Goal: Transaction & Acquisition: Purchase product/service

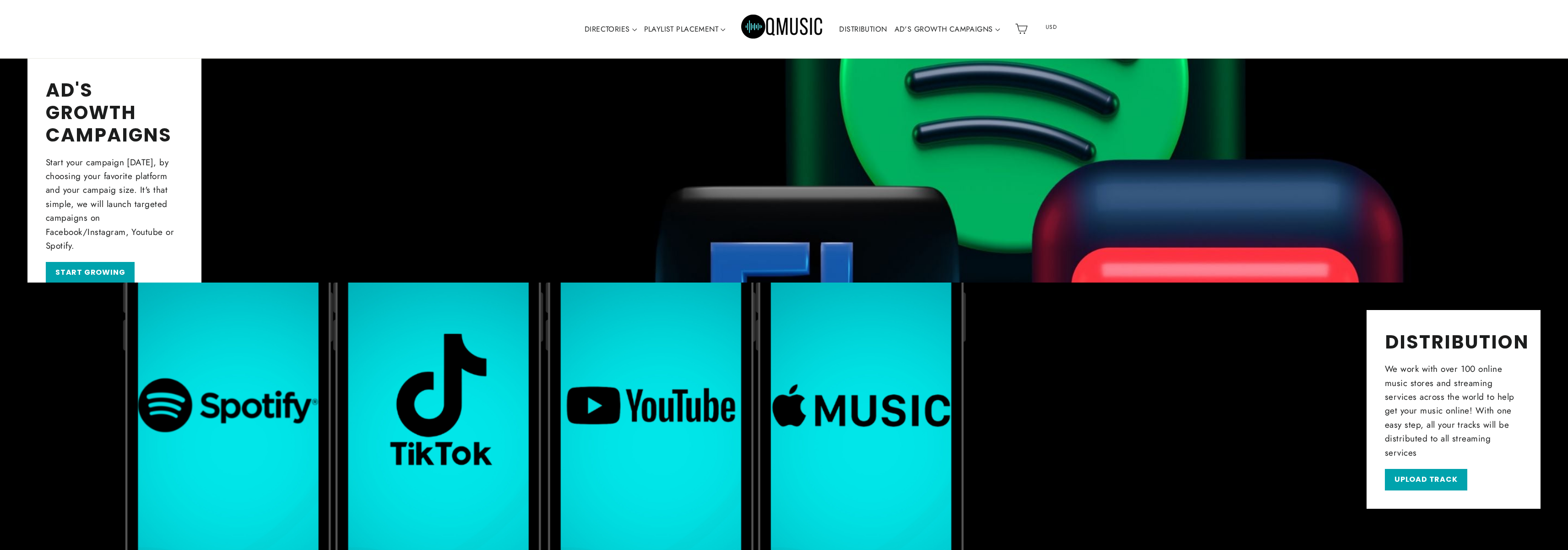
scroll to position [910, 0]
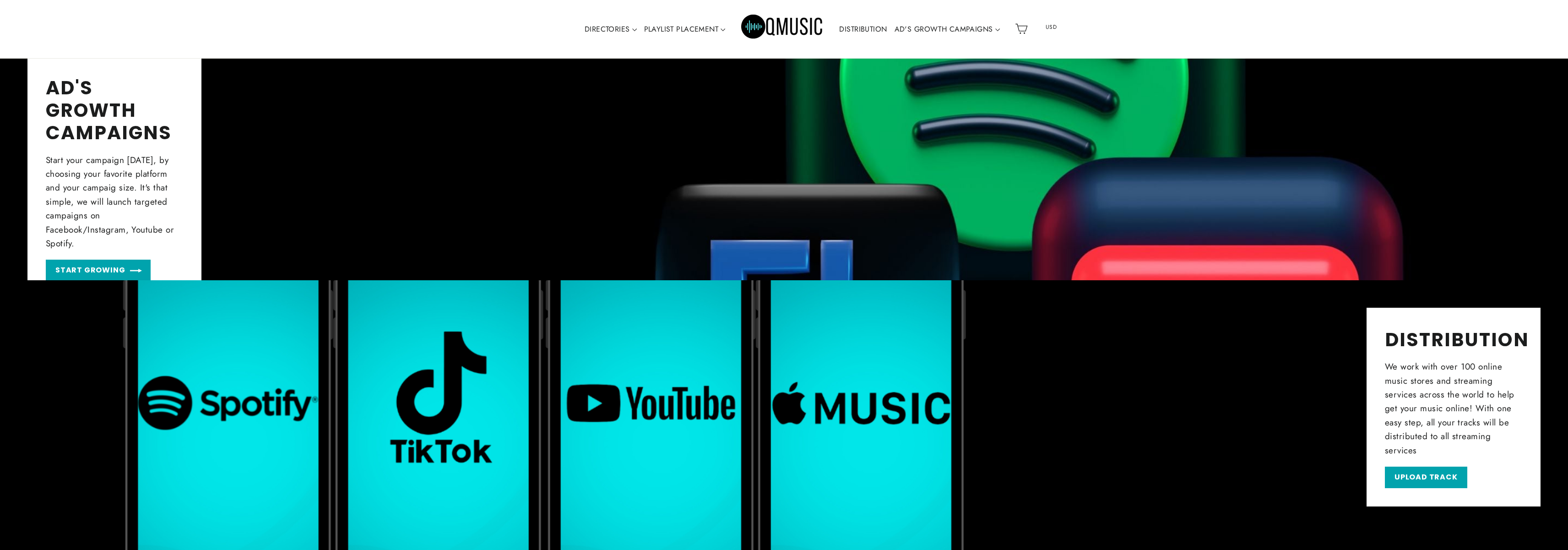
click at [103, 265] on link "START GROWING" at bounding box center [98, 270] width 105 height 22
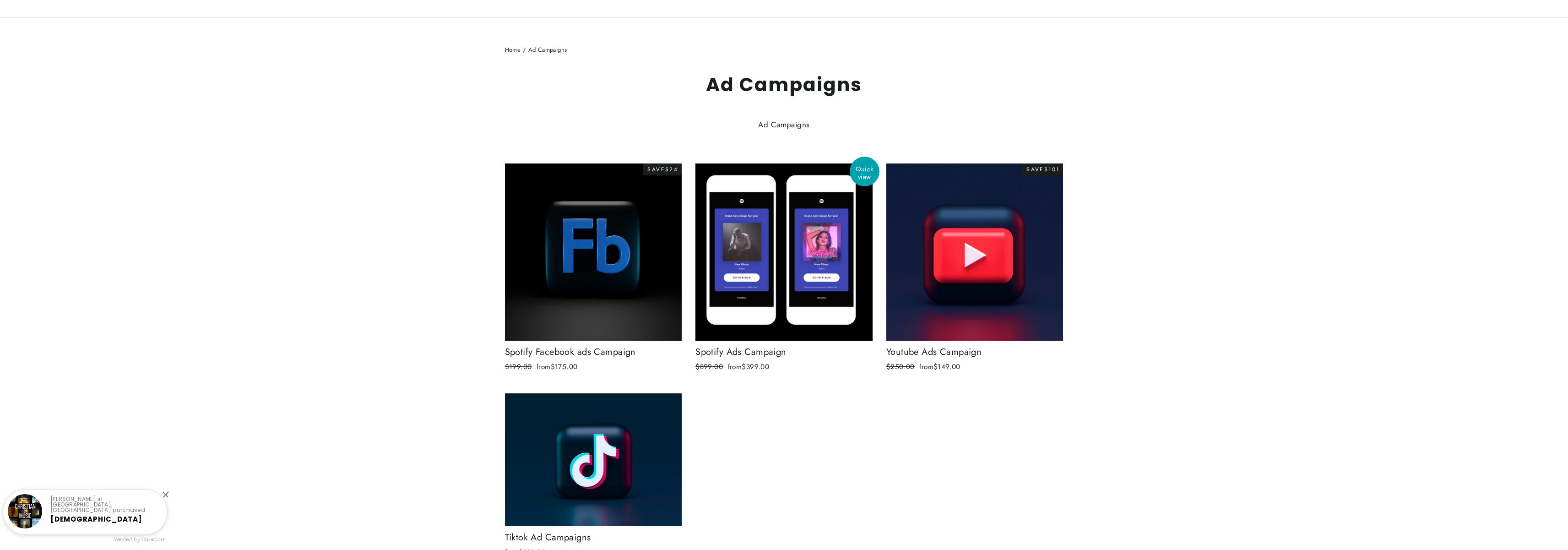
scroll to position [108, 0]
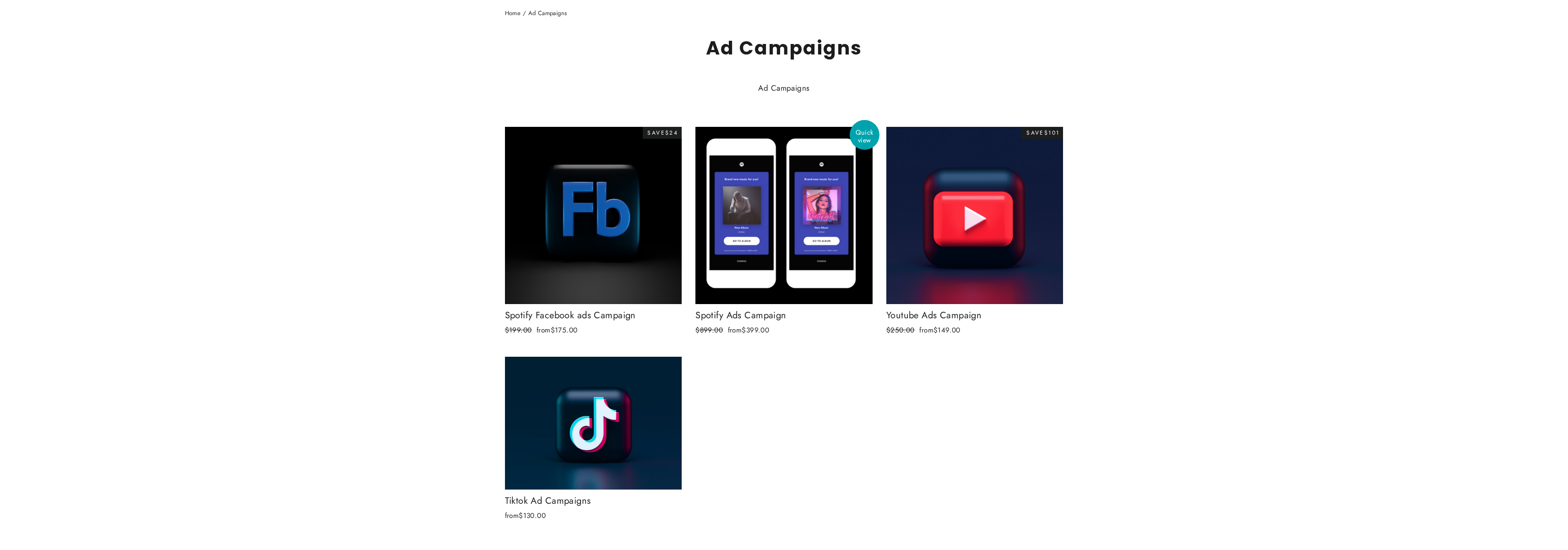
click at [770, 249] on div at bounding box center [784, 215] width 178 height 178
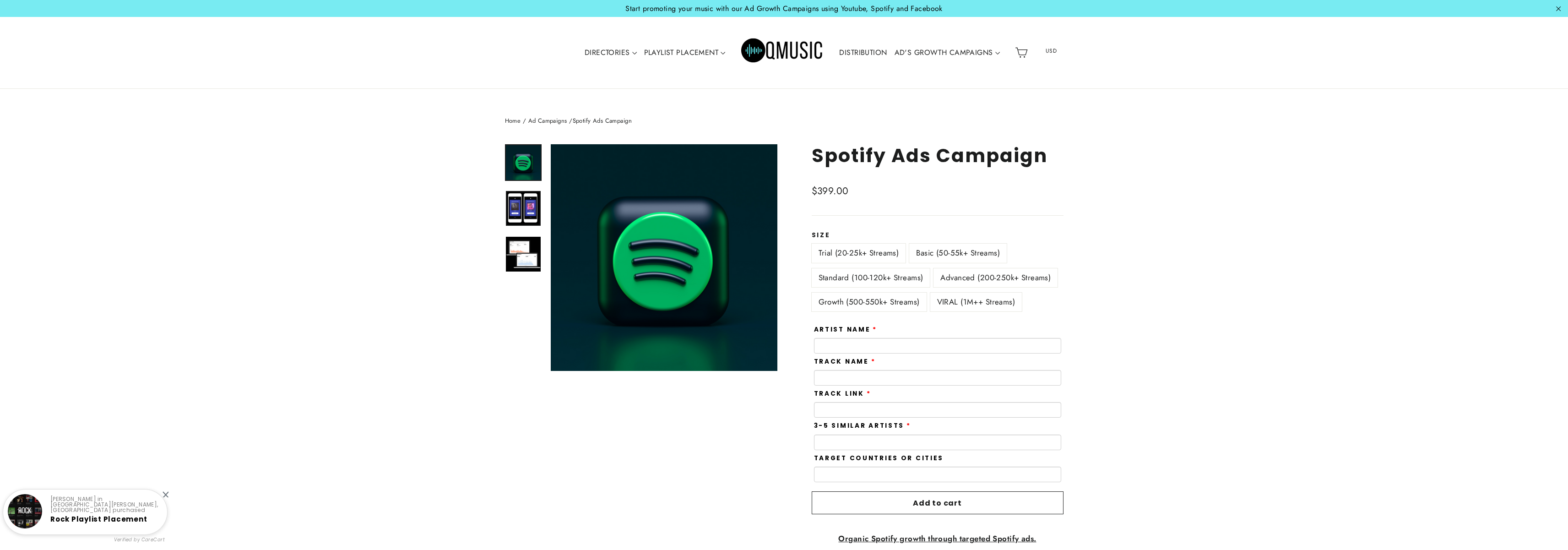
click at [537, 216] on img at bounding box center [524, 208] width 35 height 35
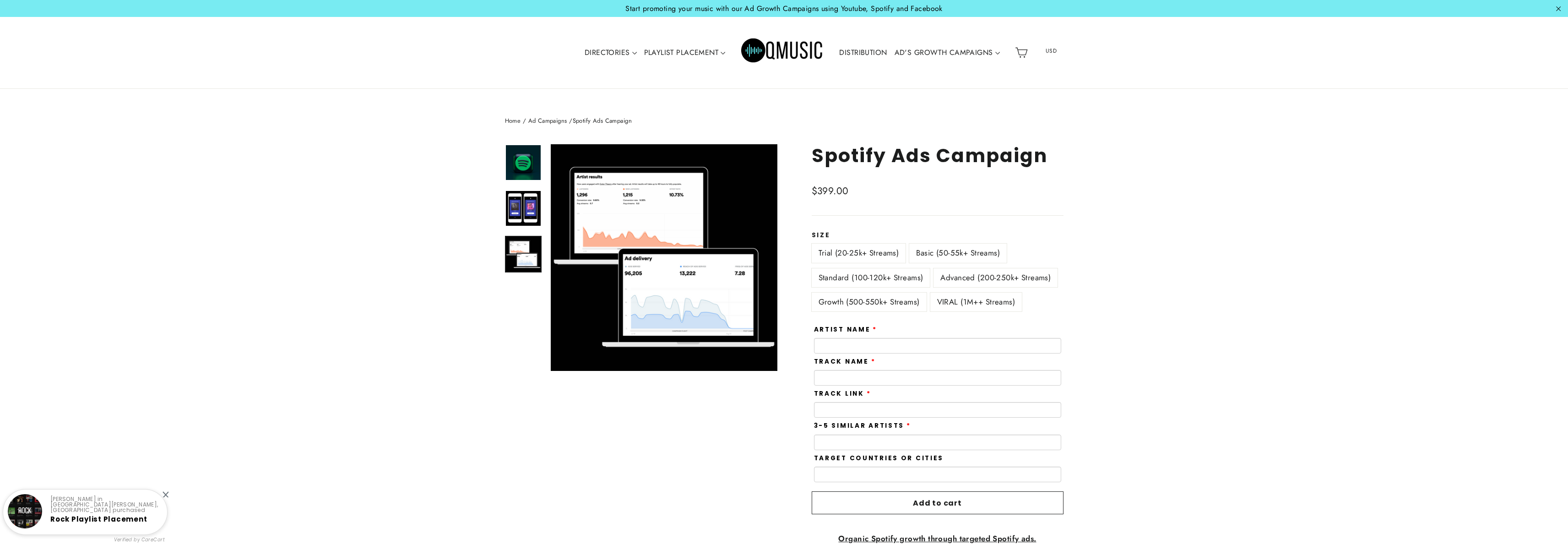
click at [534, 255] on img at bounding box center [524, 254] width 35 height 35
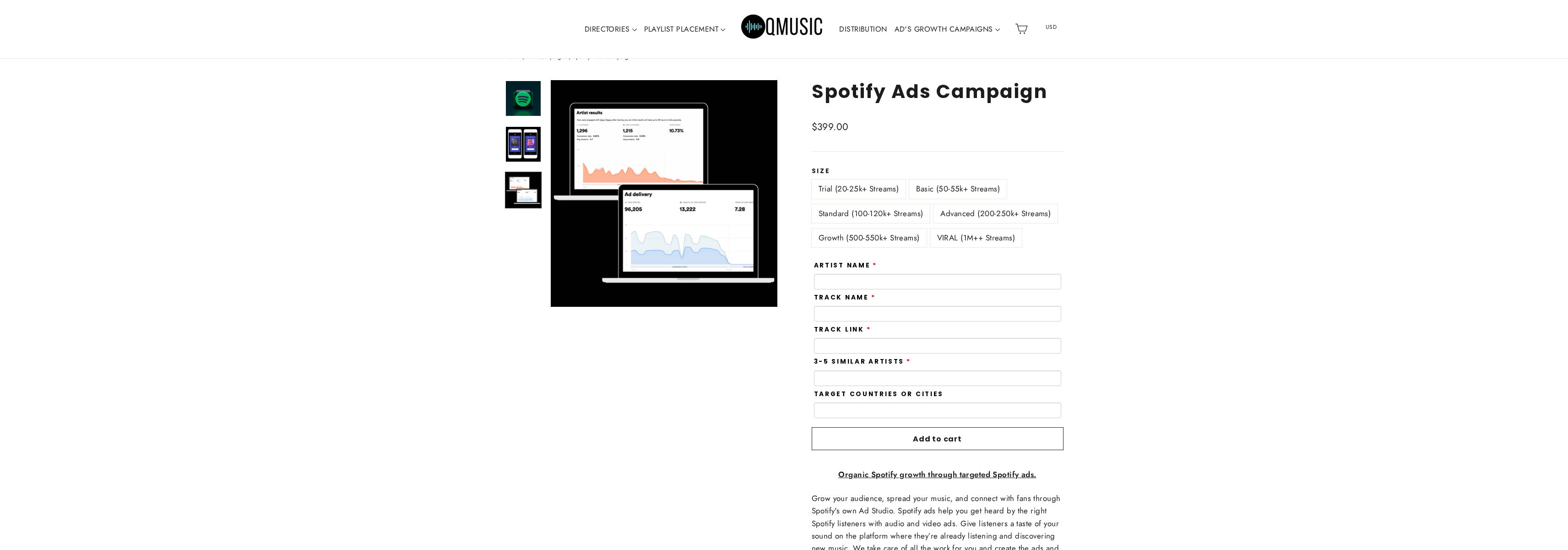
scroll to position [39, 0]
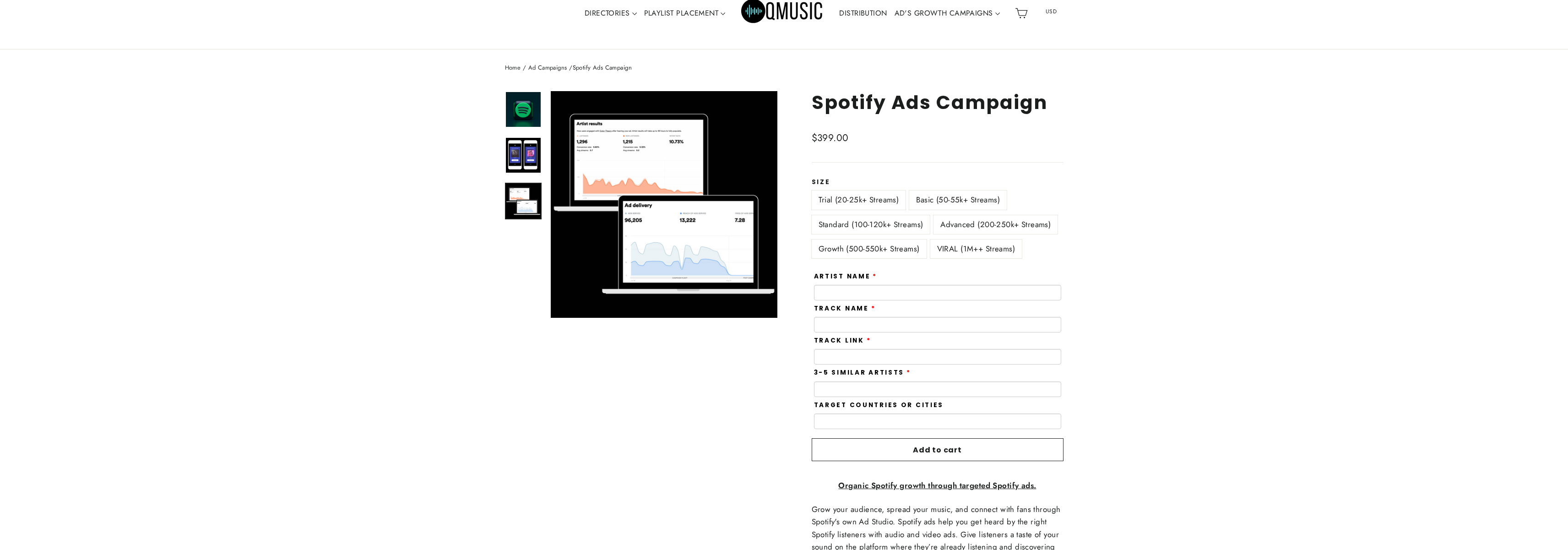
click at [986, 256] on label "VIRAL (1M++ Streams)" at bounding box center [976, 249] width 92 height 19
click at [919, 247] on label "Growth (500-550k+ Streams)" at bounding box center [869, 249] width 115 height 19
click at [951, 224] on label "Advanced (200-250k+ Streams)" at bounding box center [996, 225] width 124 height 19
click at [951, 200] on label "Basic (50-55k+ Streams)" at bounding box center [958, 199] width 98 height 19
click at [874, 197] on label "Trial (20-25k+ Streams)" at bounding box center [858, 199] width 94 height 19
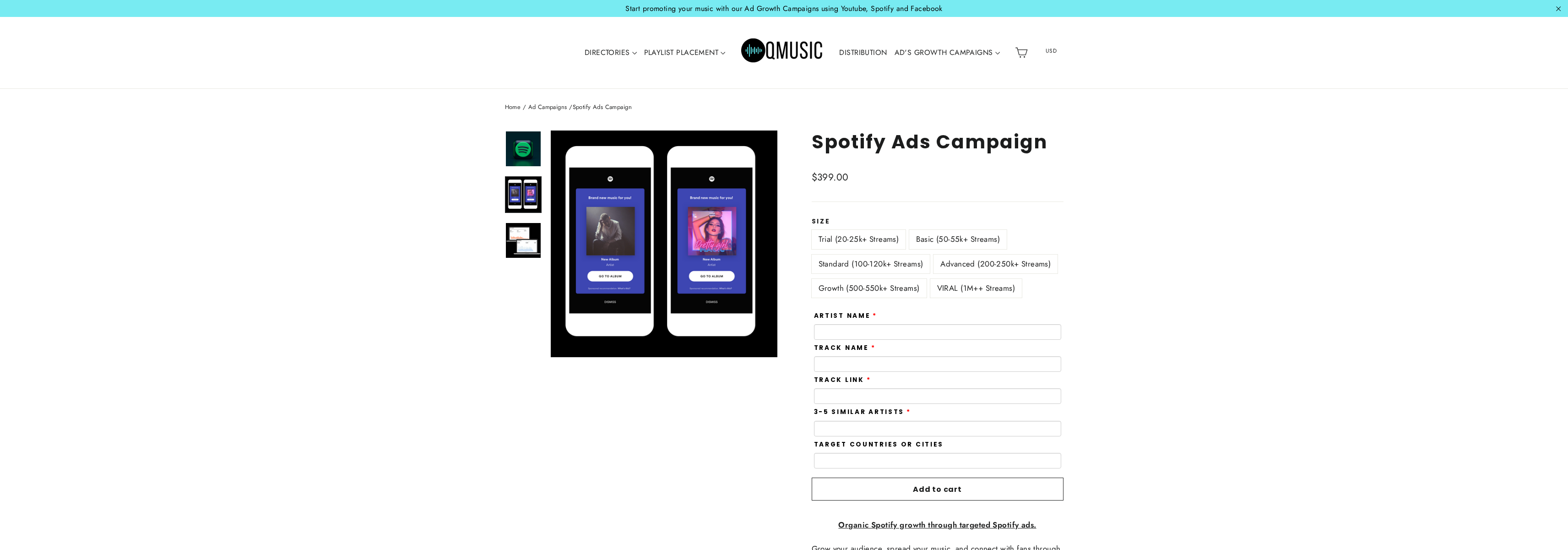
click at [522, 198] on img at bounding box center [524, 195] width 35 height 35
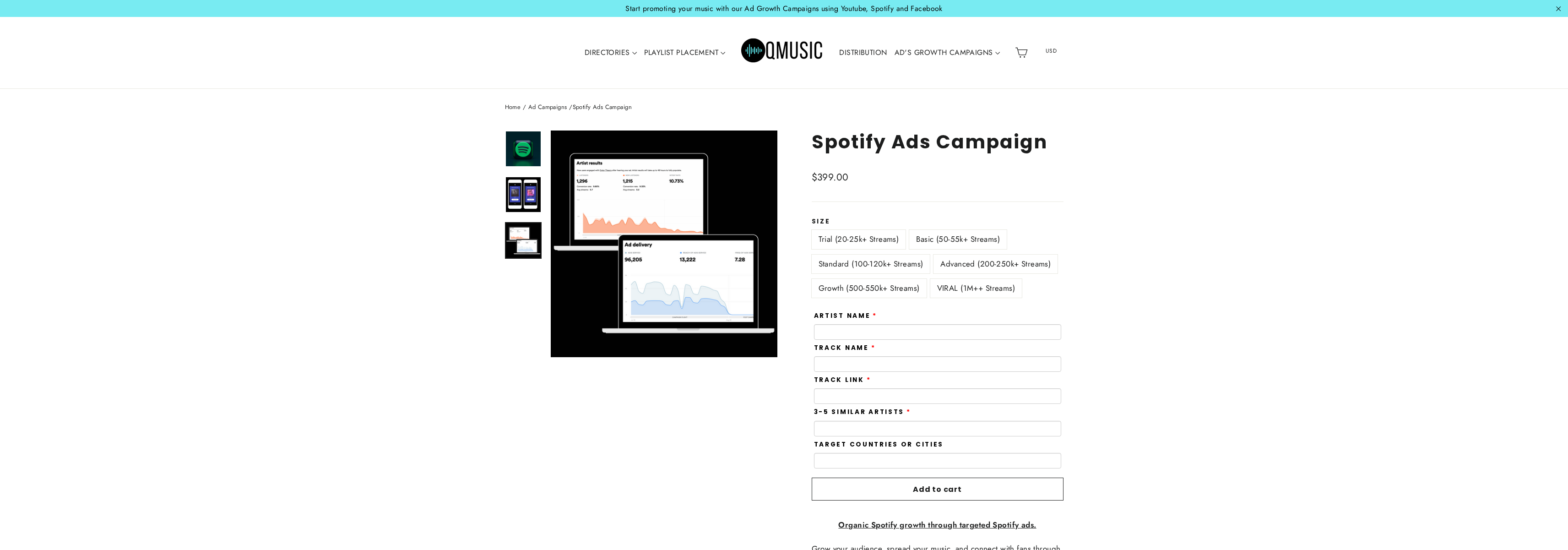
click at [522, 228] on img at bounding box center [524, 240] width 35 height 35
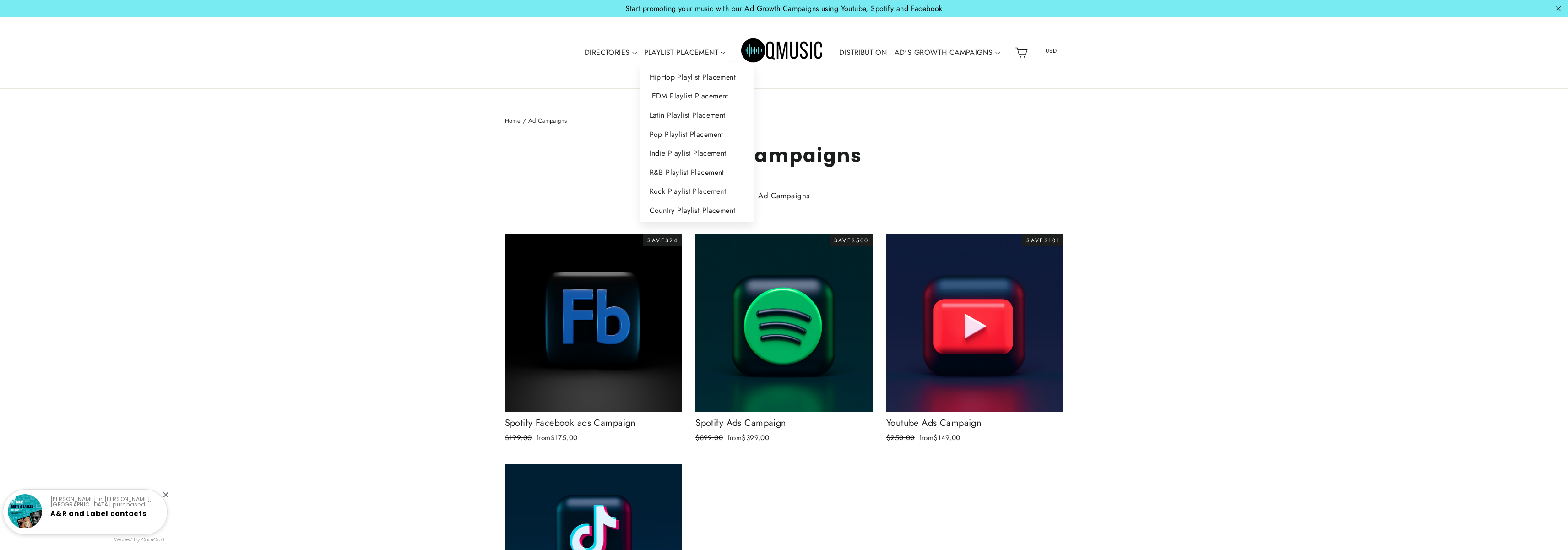
click at [691, 91] on link "EDM Playlist Placement" at bounding box center [697, 96] width 114 height 19
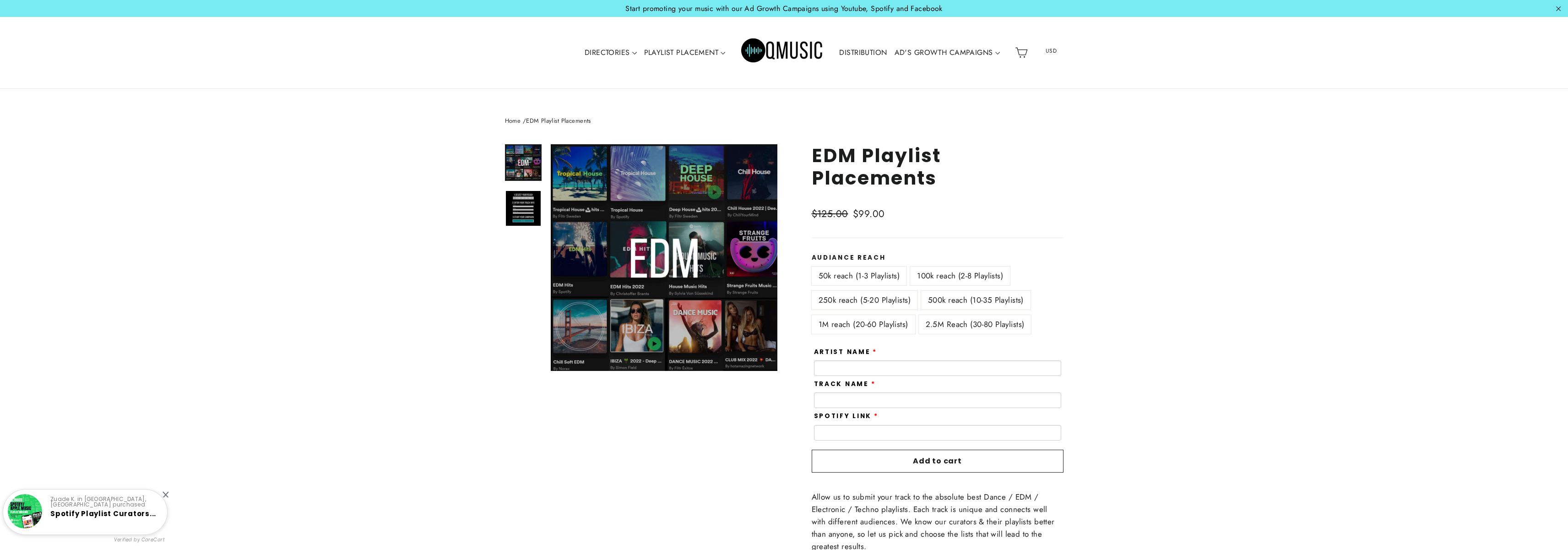
click at [969, 275] on label "100k reach (2-8 Playlists)" at bounding box center [959, 276] width 100 height 19
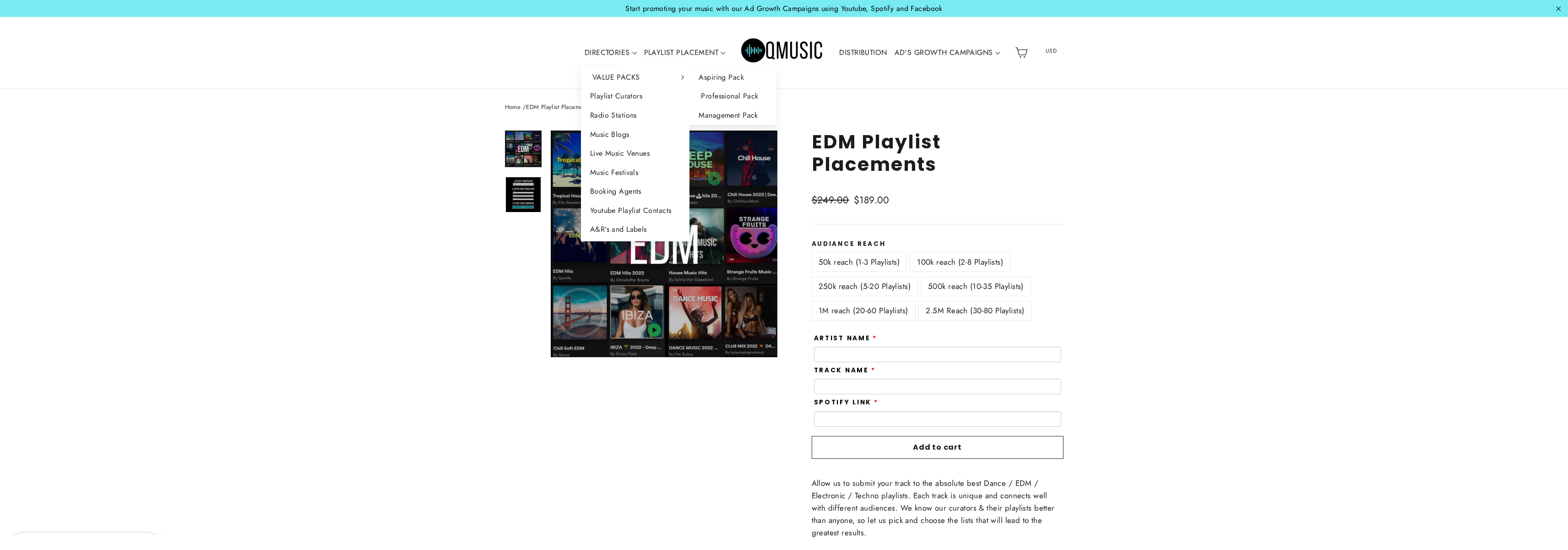
click at [736, 95] on link "Professional Pack" at bounding box center [733, 96] width 87 height 19
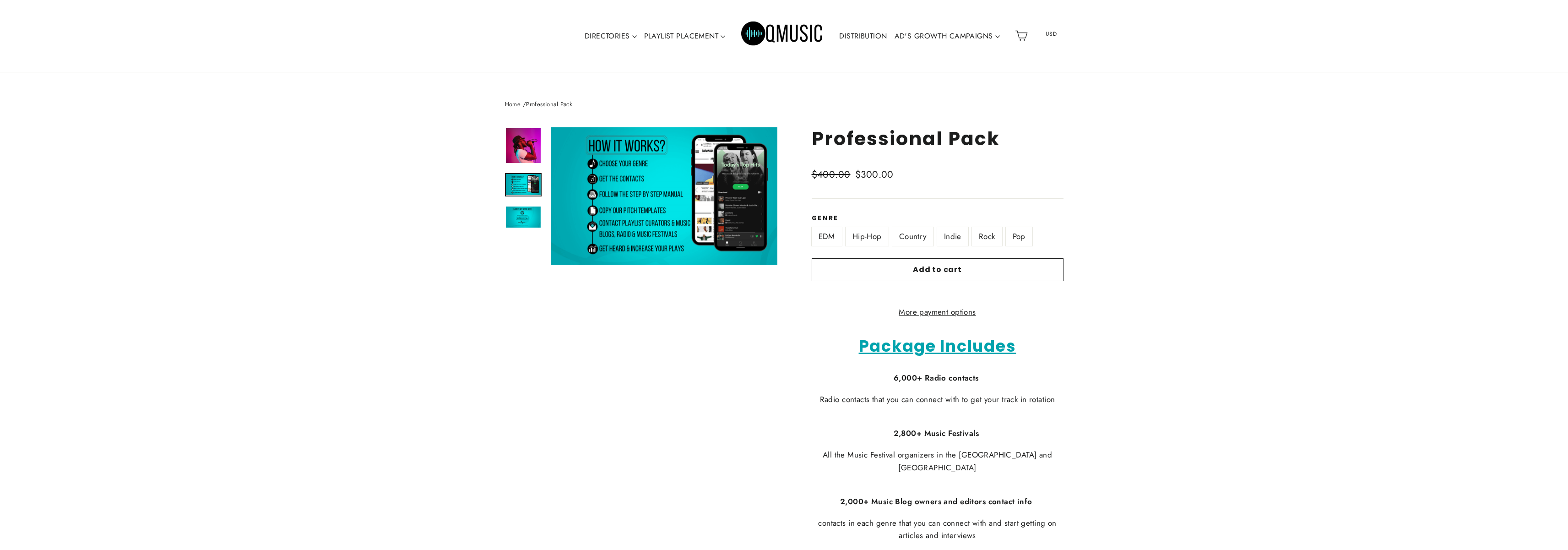
click at [532, 190] on img at bounding box center [524, 184] width 35 height 21
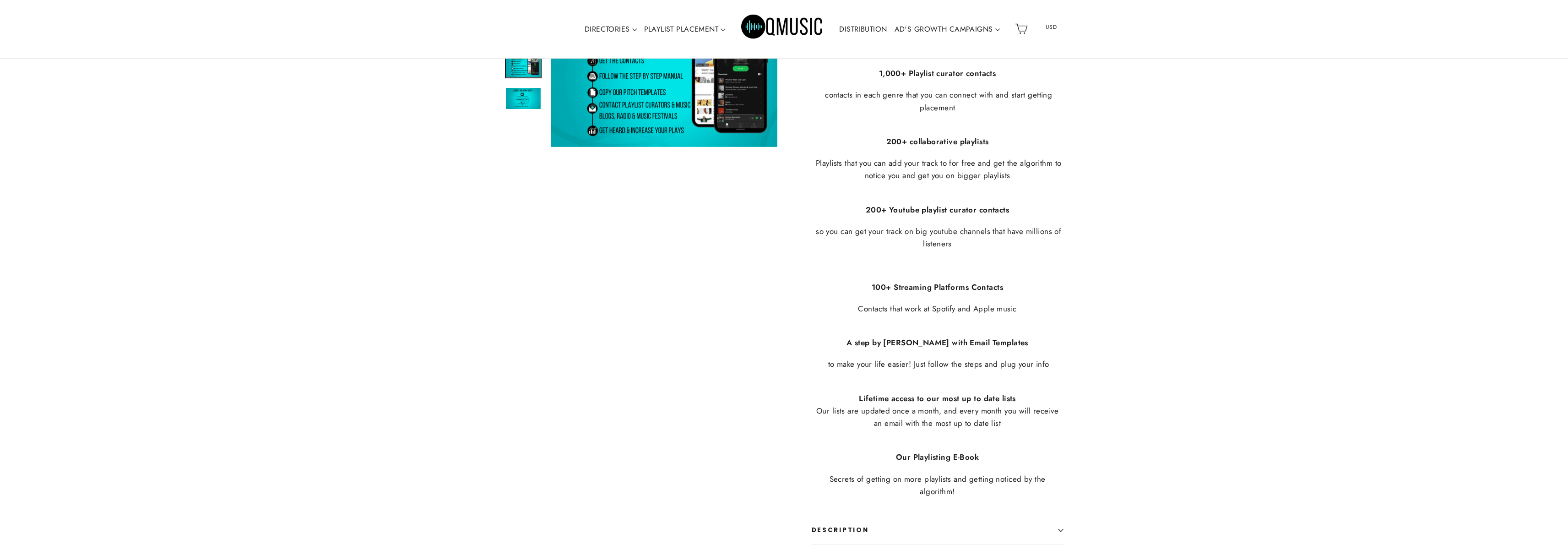
scroll to position [753, 0]
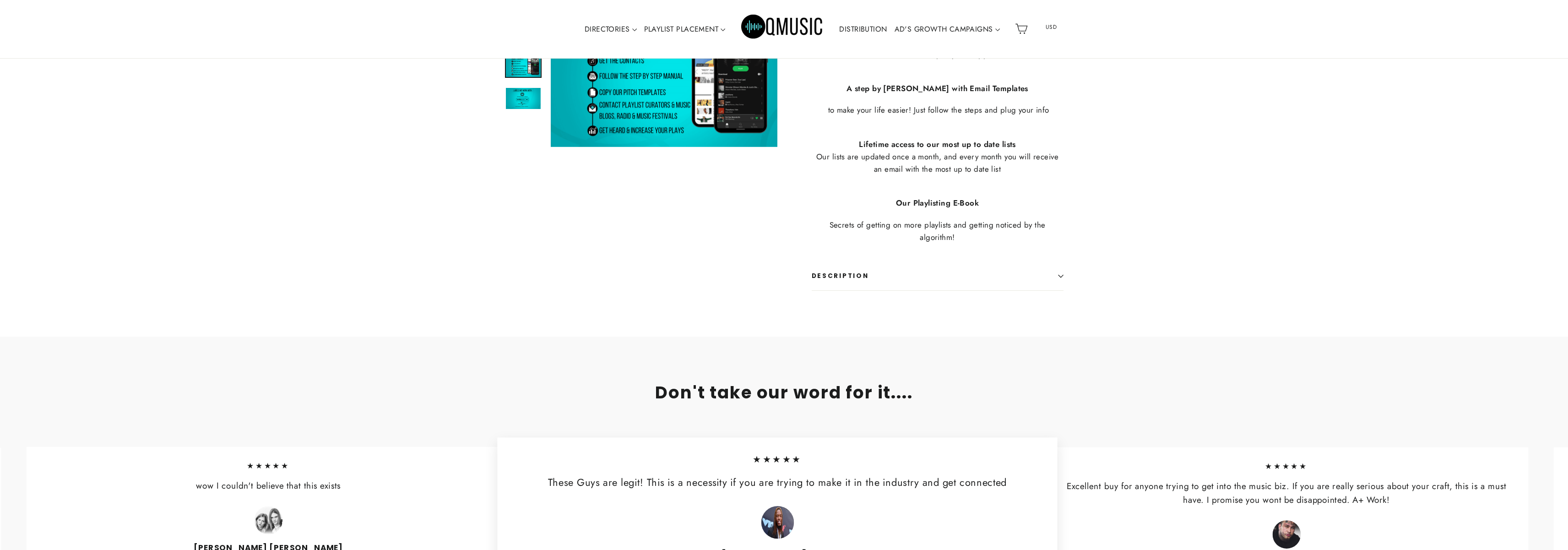
click at [880, 25] on link "DISTRIBUTION" at bounding box center [863, 29] width 55 height 21
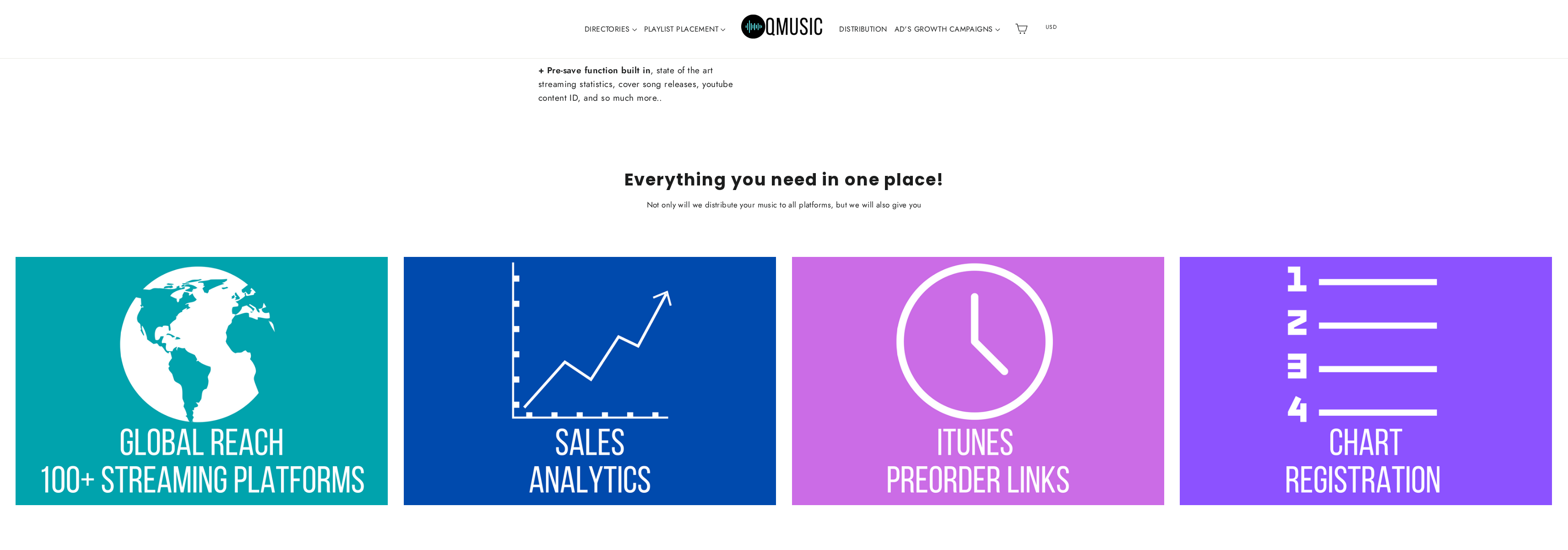
scroll to position [813, 0]
